Goal: Find specific page/section: Find specific page/section

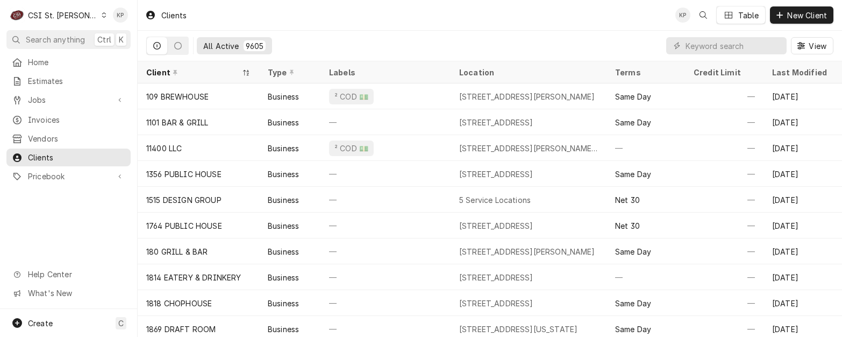
click at [102, 16] on icon "Dynamic Content Wrapper" at bounding box center [104, 14] width 5 height 5
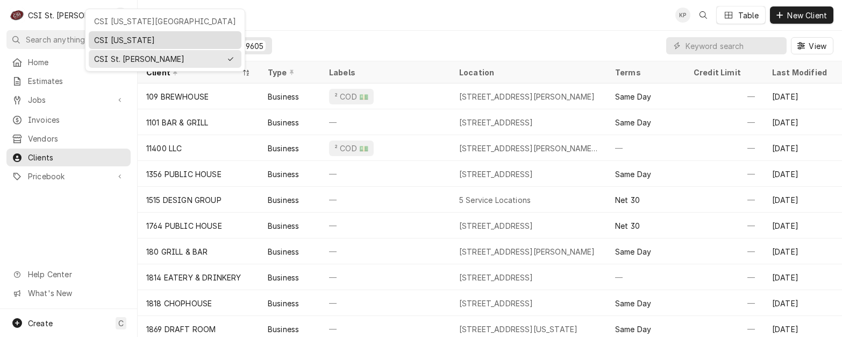
click at [102, 39] on div "CSI [US_STATE]" at bounding box center [165, 39] width 142 height 11
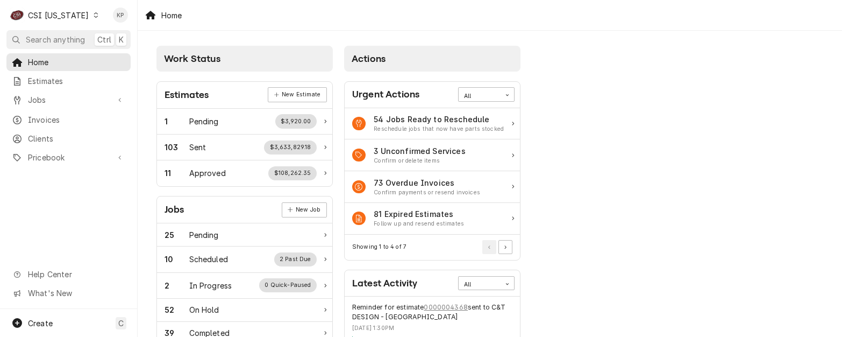
click at [54, 134] on span "Clients" at bounding box center [76, 138] width 97 height 11
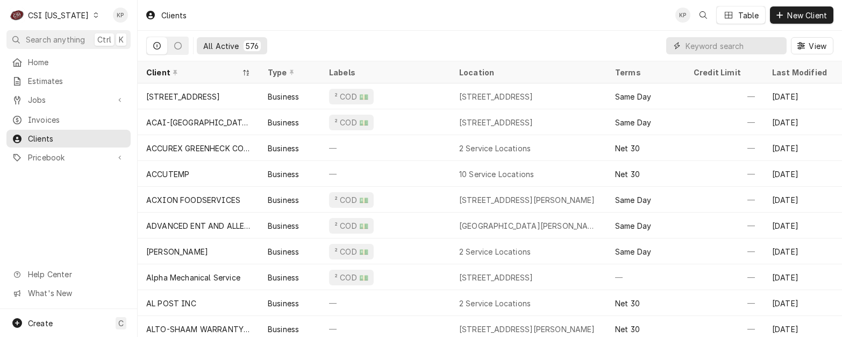
paste input "SBARRO"
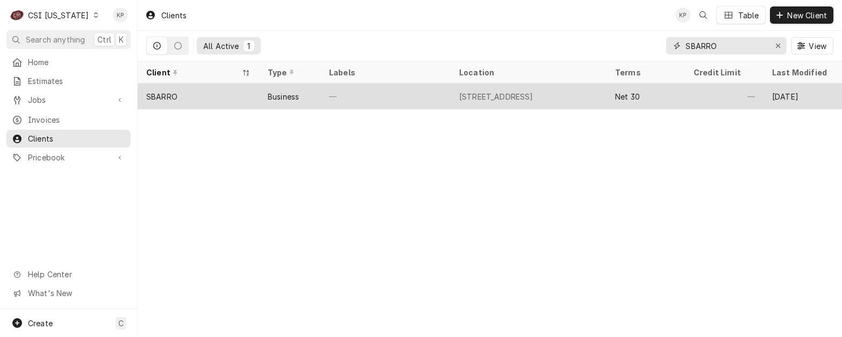
type input "SBARRO"
click at [176, 93] on div "SBARRO" at bounding box center [161, 96] width 31 height 11
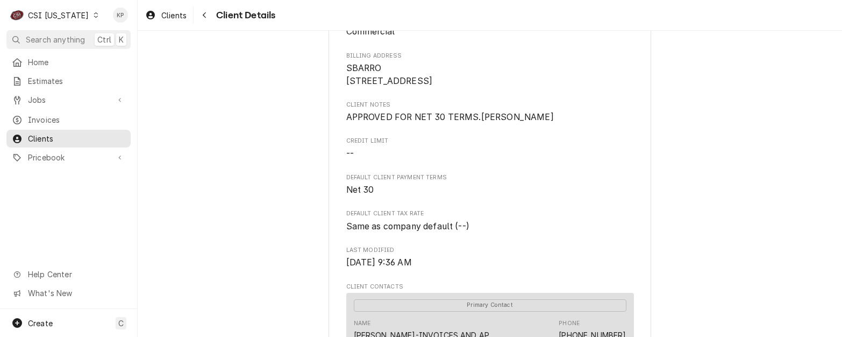
scroll to position [108, 0]
